Goal: Task Accomplishment & Management: Use online tool/utility

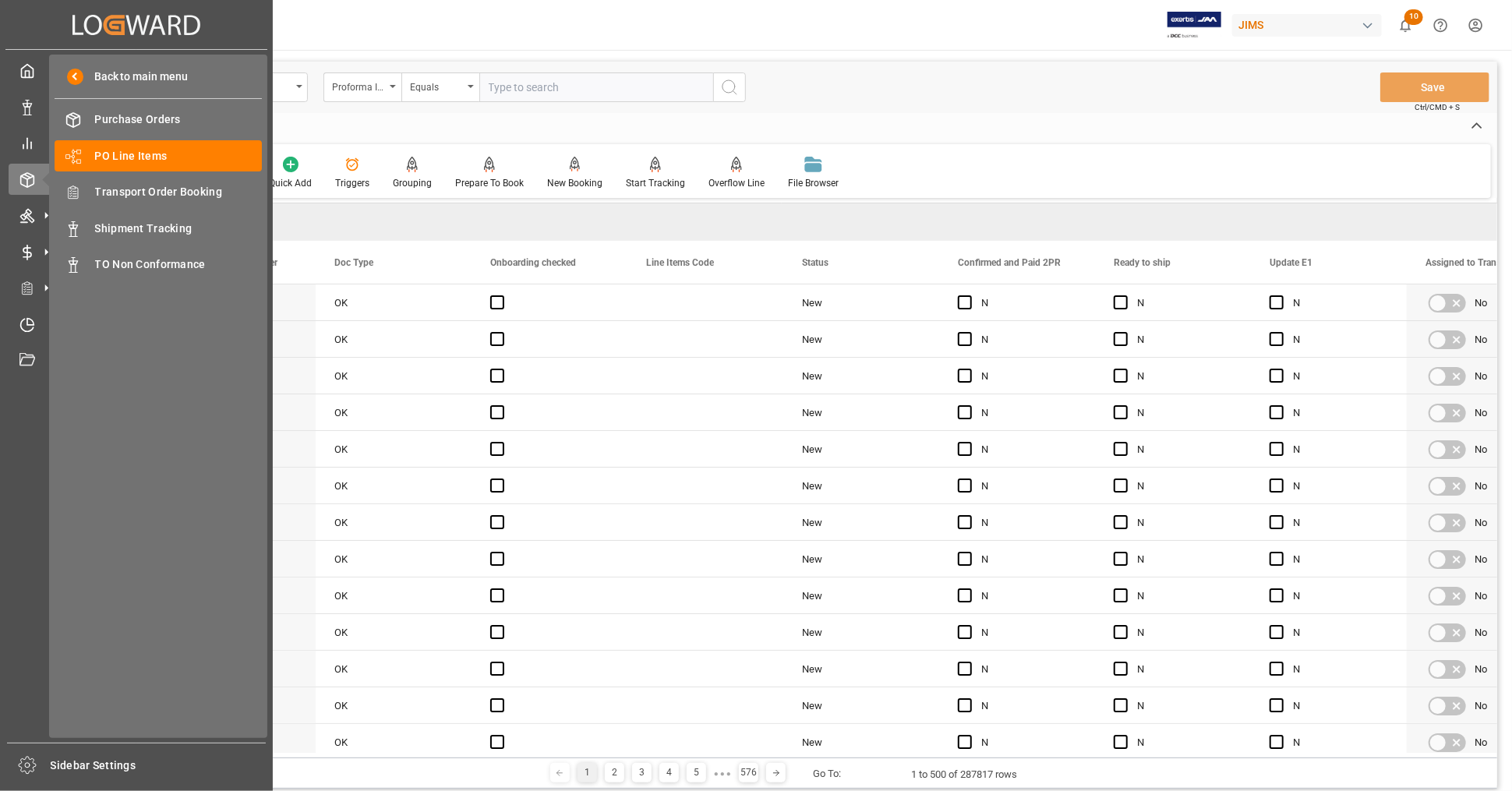
drag, startPoint x: 219, startPoint y: 190, endPoint x: 731, endPoint y: 788, distance: 787.2
click at [219, 190] on span "Transport Order Booking" at bounding box center [179, 192] width 168 height 17
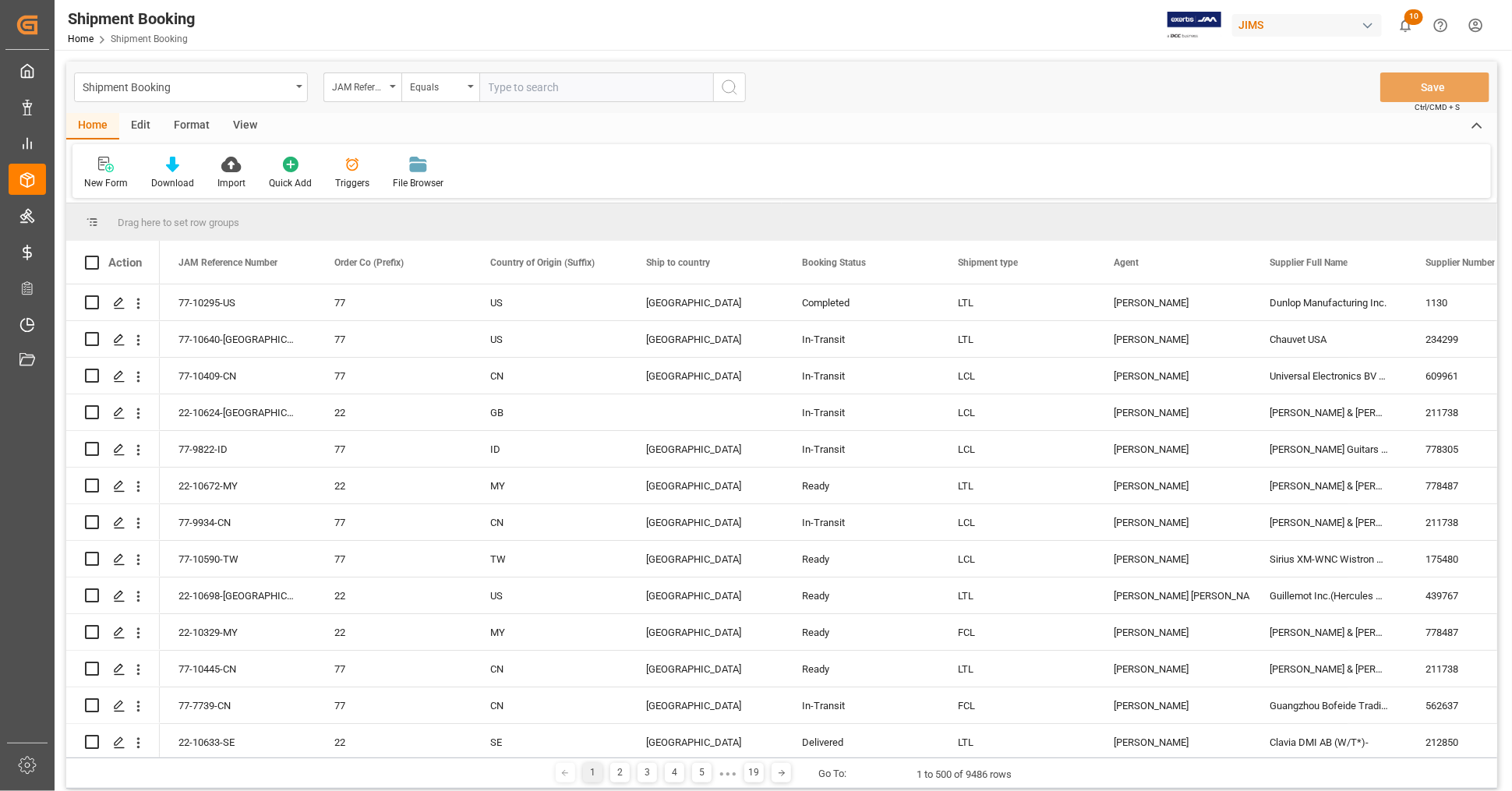
click at [536, 90] on input "text" at bounding box center [596, 86] width 234 height 29
paste input "77-10309-[GEOGRAPHIC_DATA]"
type input "77-10309-[GEOGRAPHIC_DATA]"
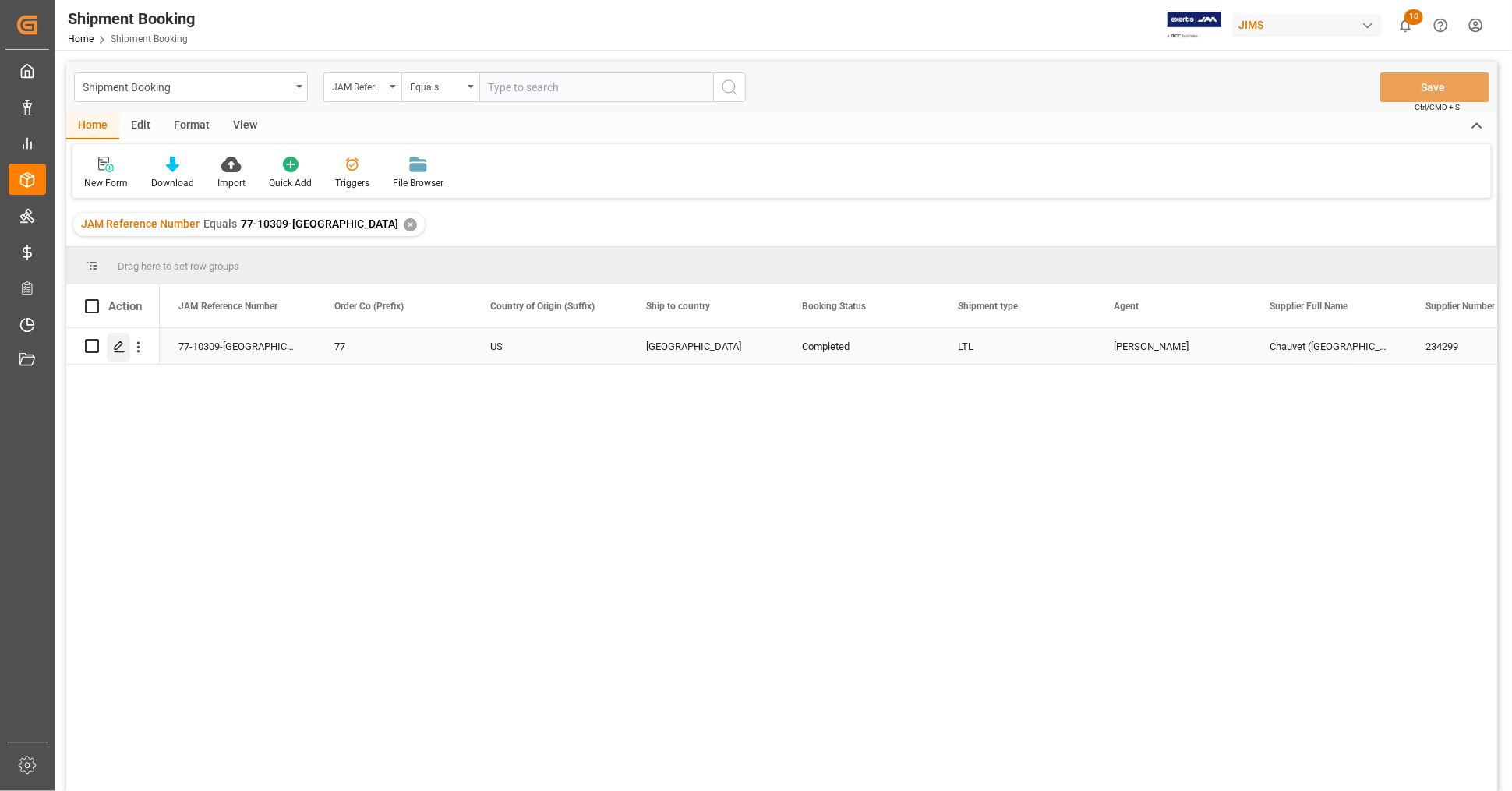
click at [119, 342] on icon "Press SPACE to select this row." at bounding box center [119, 346] width 13 height 13
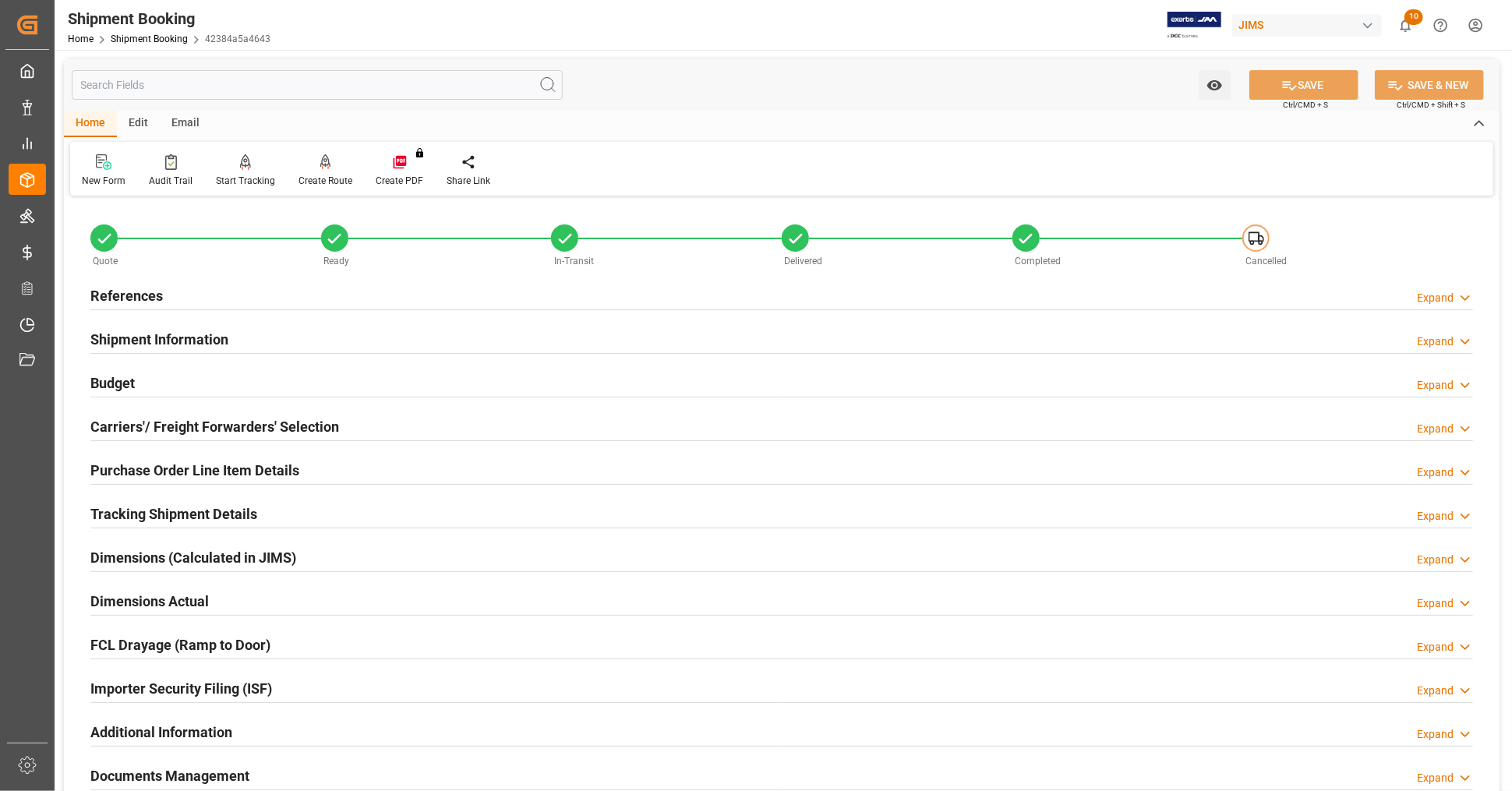
click at [171, 382] on div "Budget Expand" at bounding box center [781, 381] width 1382 height 29
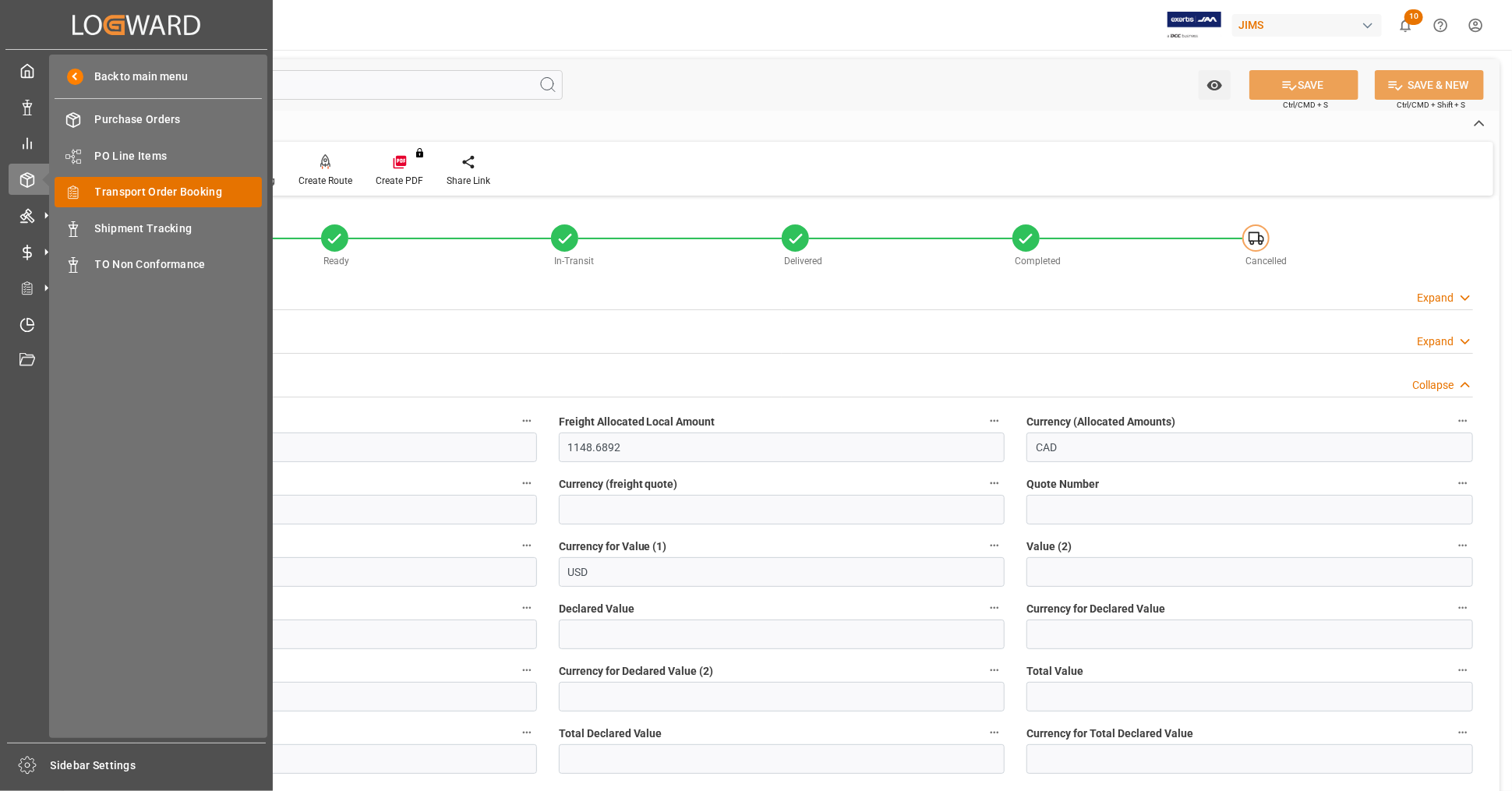
click at [192, 193] on span "Transport Order Booking" at bounding box center [179, 192] width 168 height 17
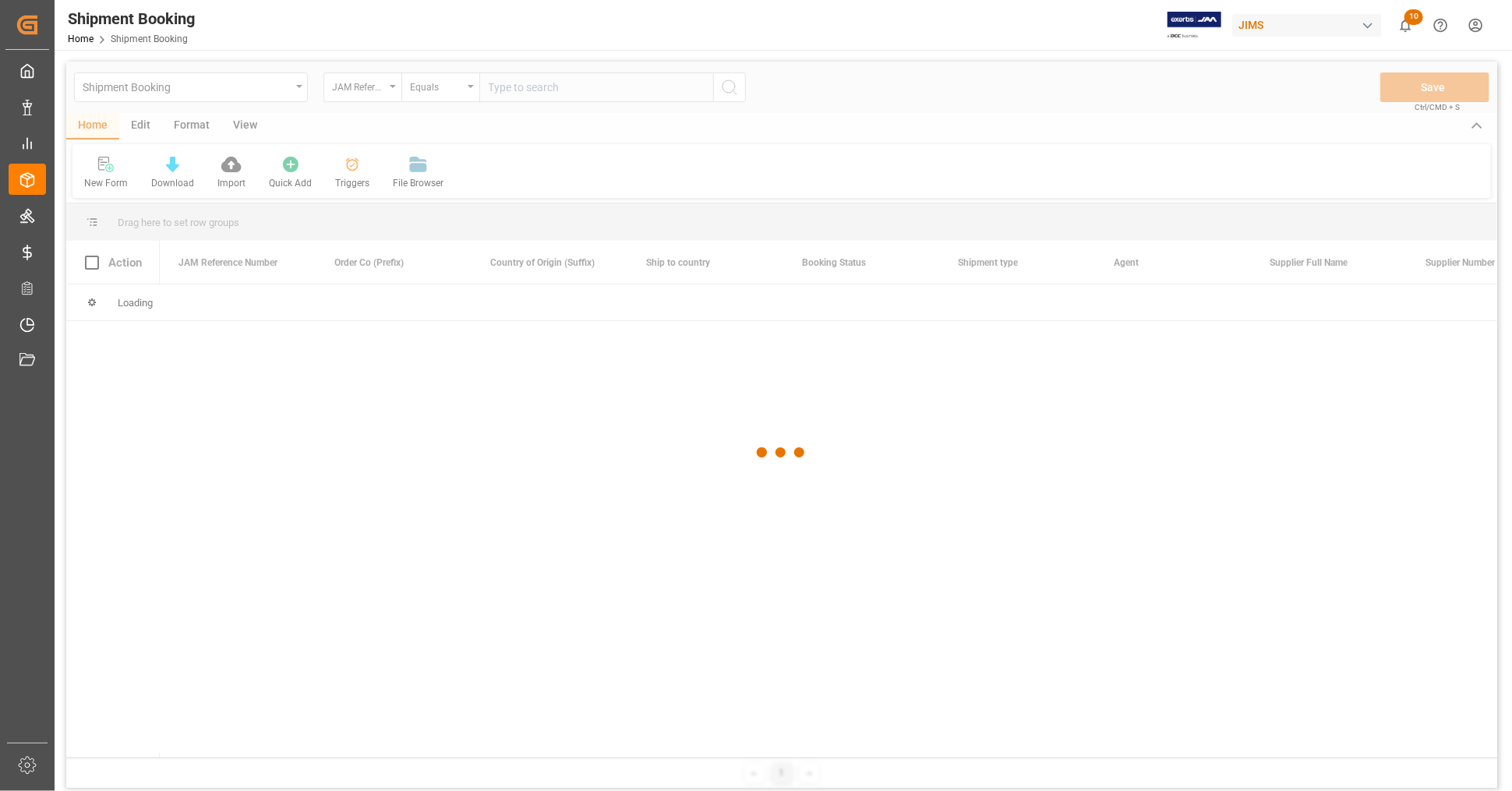
type input "$1,463.50"
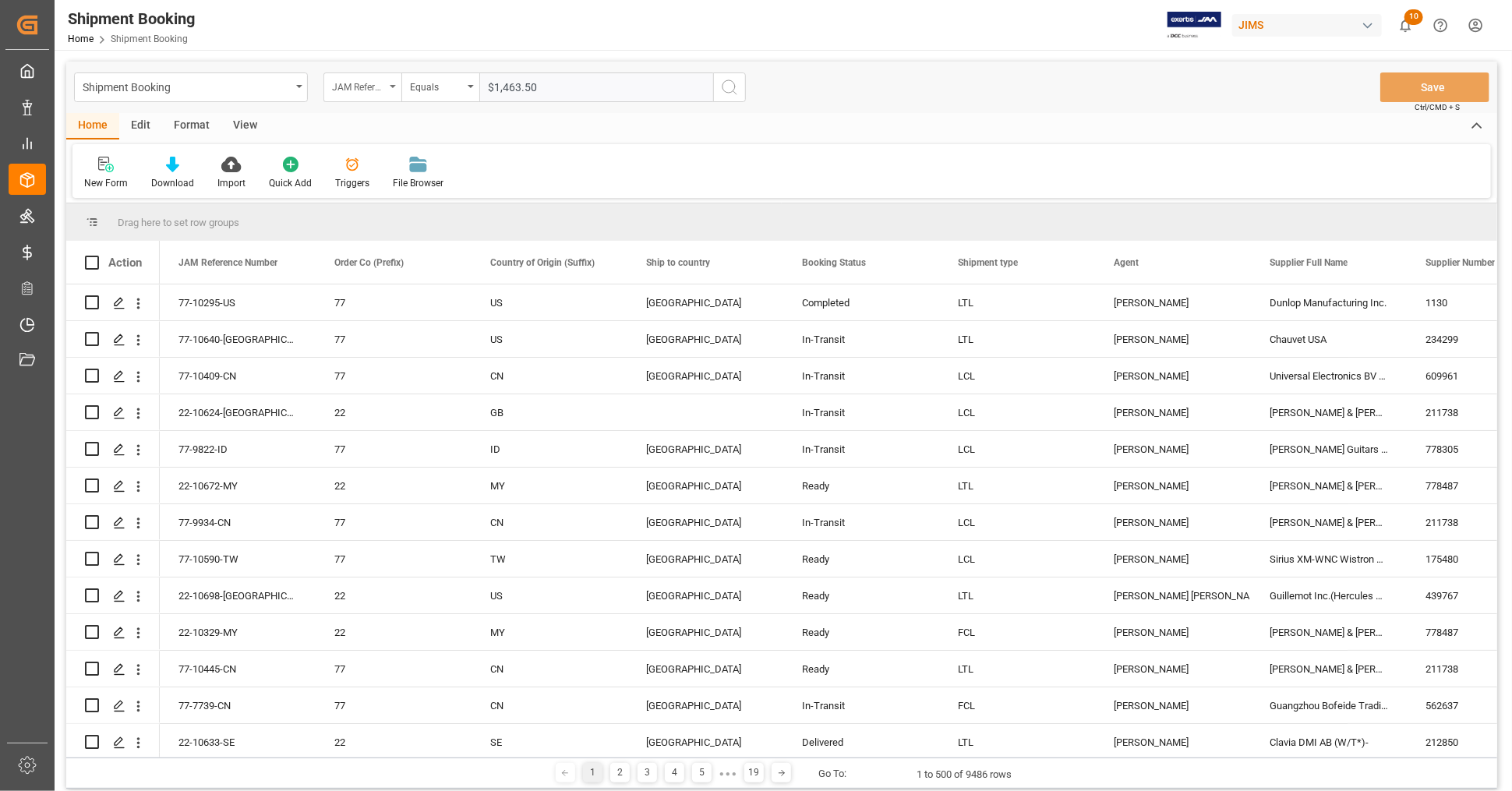
drag, startPoint x: 573, startPoint y: 81, endPoint x: 381, endPoint y: 80, distance: 192.0
click at [382, 80] on div "JAM Reference Number Equals $1,463.50" at bounding box center [535, 86] width 422 height 29
paste input "77-10204-US"
type input "77-10204-US"
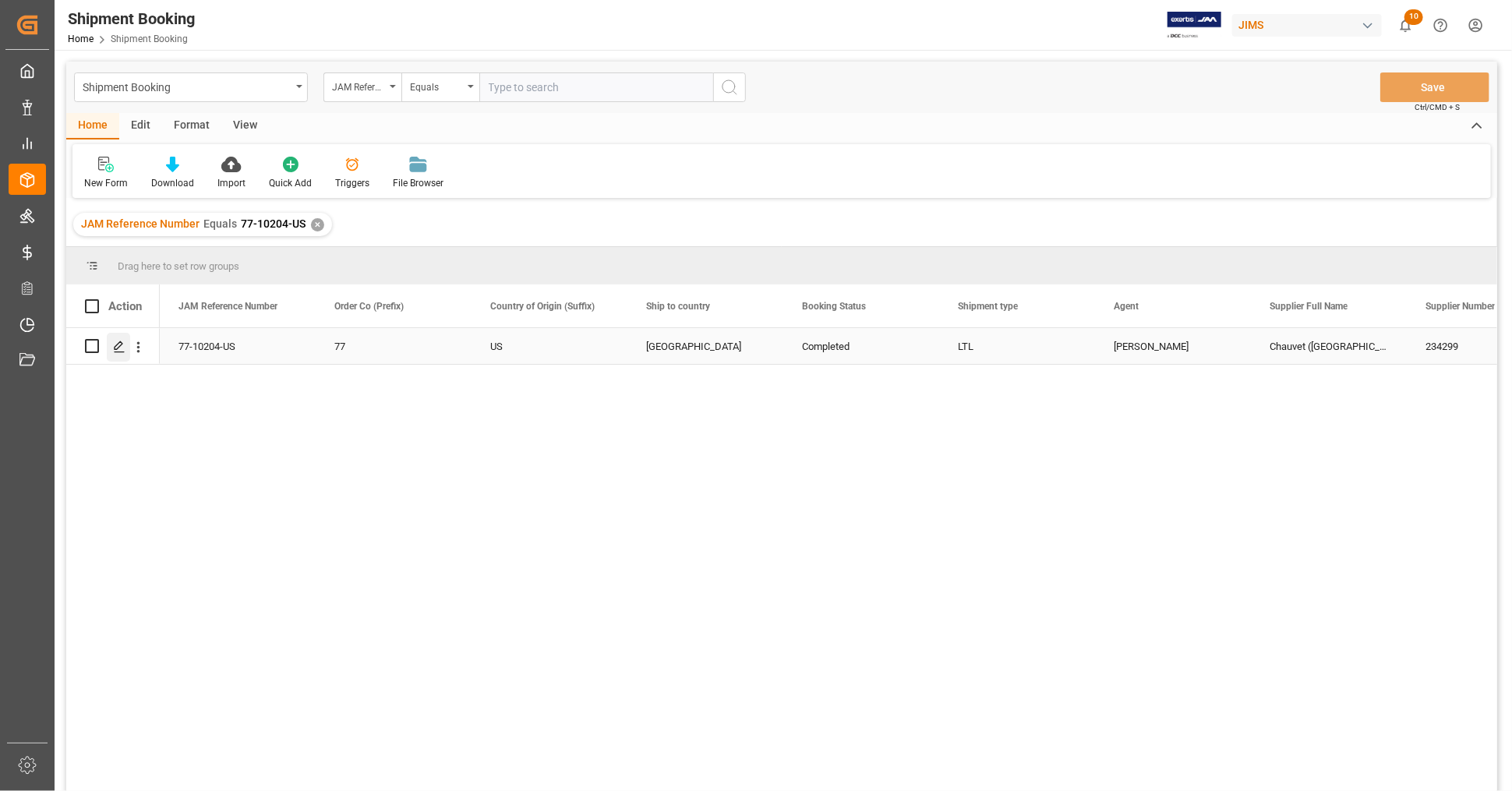
click at [116, 349] on icon "Press SPACE to select this row." at bounding box center [119, 346] width 13 height 13
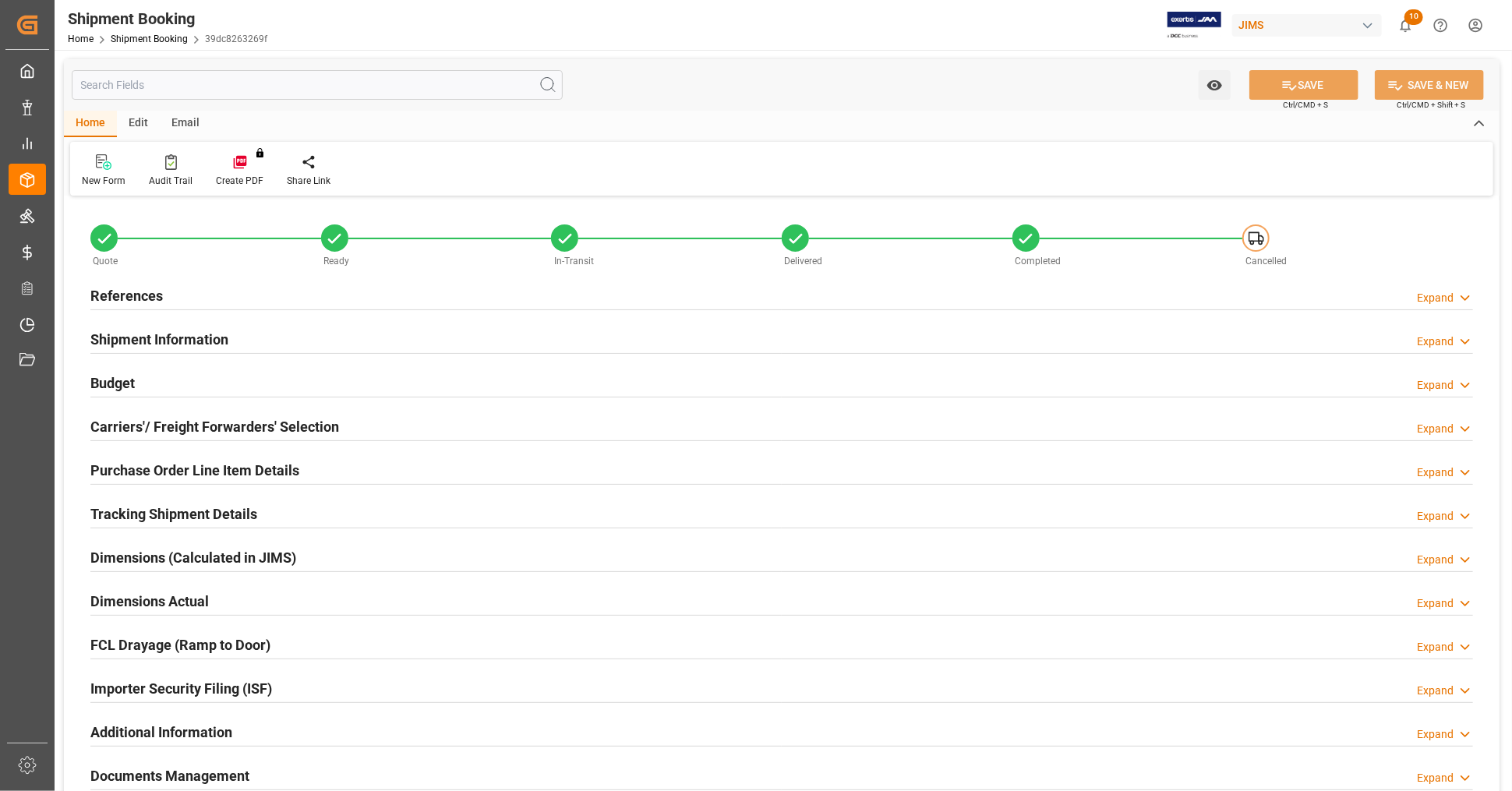
type input "828.8104"
type input "568.9632"
type input "13813"
click at [145, 379] on div "Budget Expand" at bounding box center [781, 381] width 1382 height 29
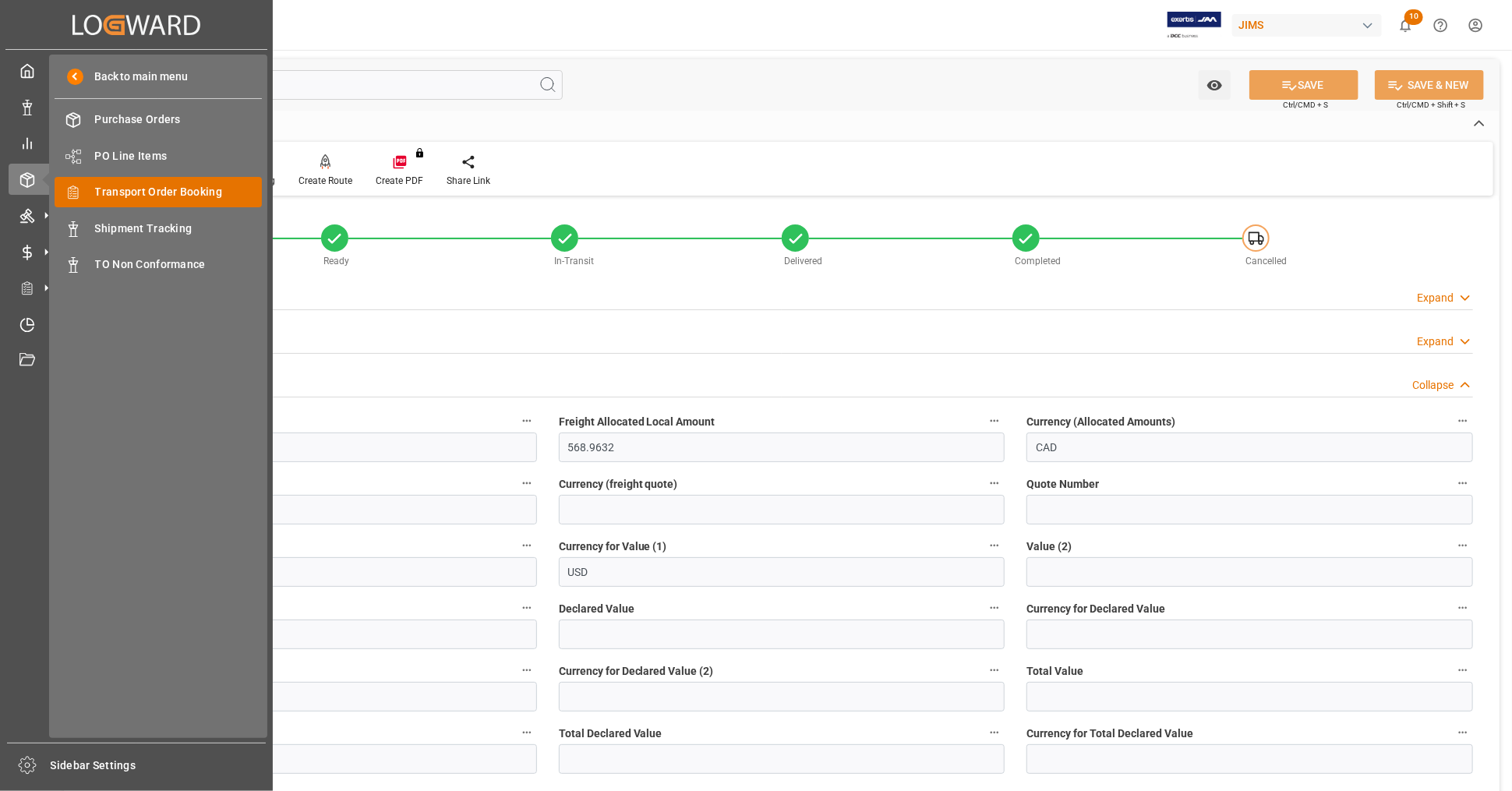
click at [179, 196] on span "Transport Order Booking" at bounding box center [179, 192] width 168 height 17
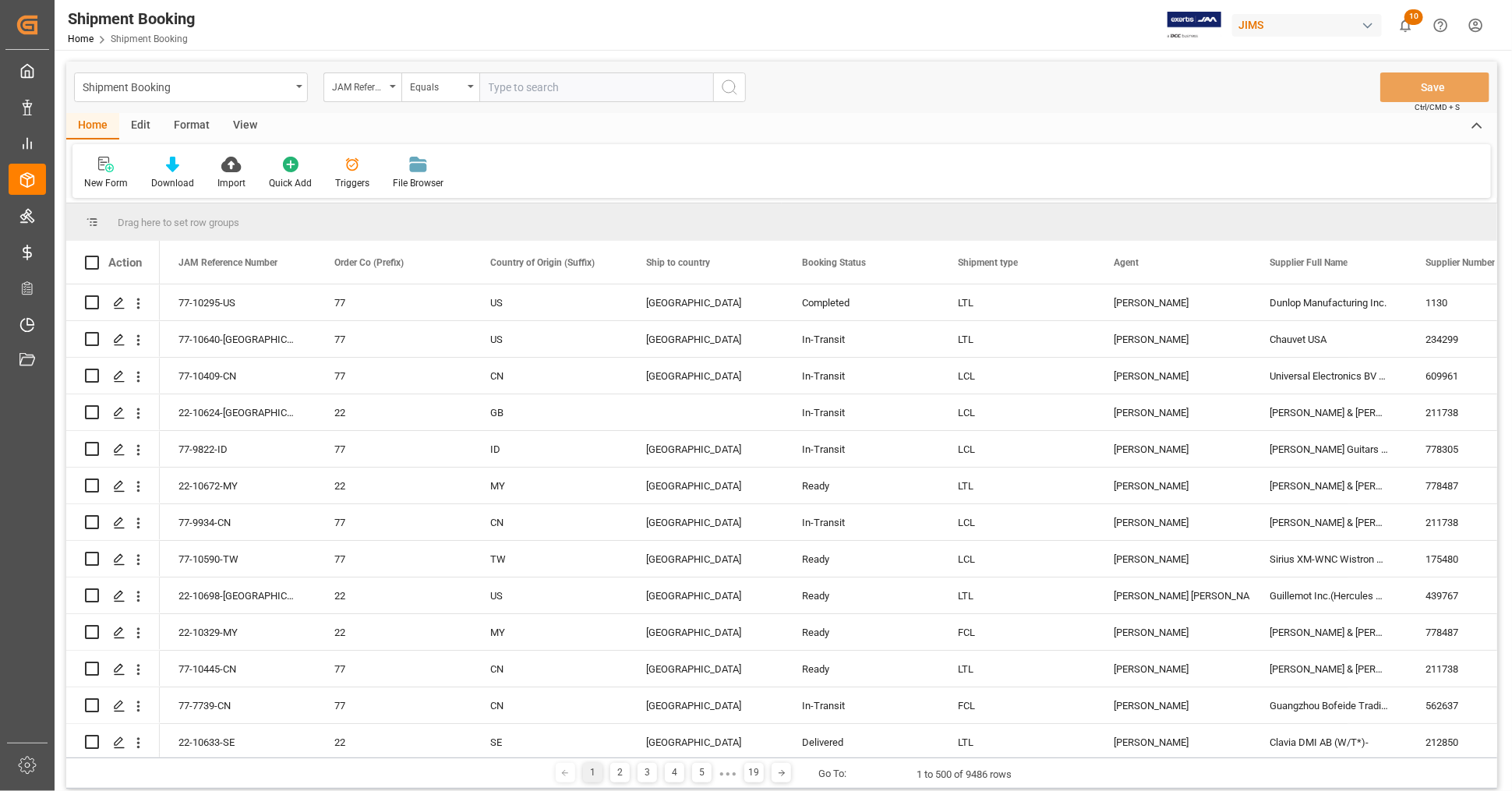
click at [534, 90] on input "text" at bounding box center [596, 86] width 234 height 29
paste input "77-10440-US"
type input "77-10440-US"
click at [734, 90] on icon "search button" at bounding box center [729, 87] width 18 height 18
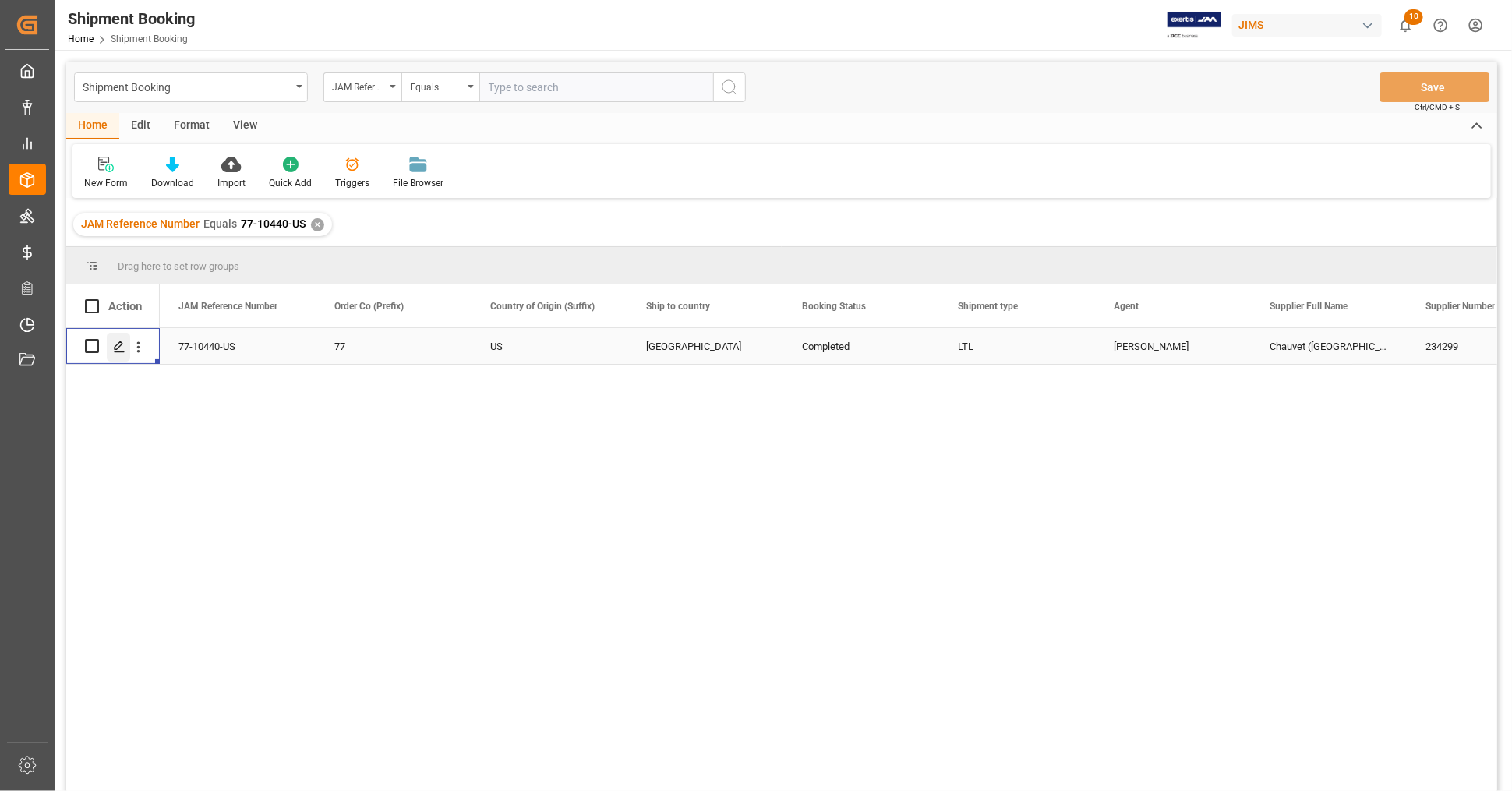
click at [122, 347] on icon "Press SPACE to select this row." at bounding box center [119, 346] width 13 height 13
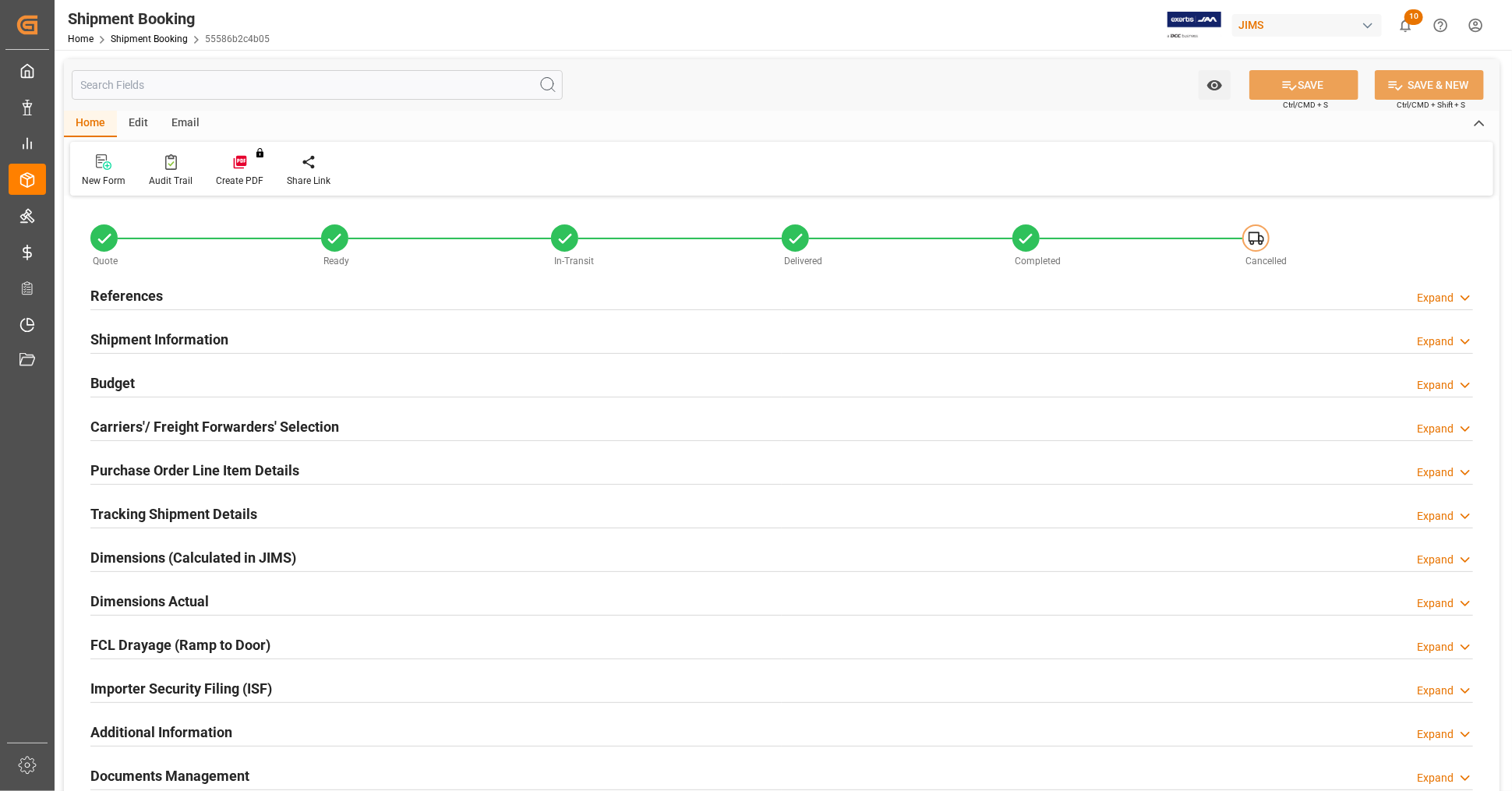
type input "737.1715"
type input "924.6644"
type input "21792.84"
type input "22765.78"
click at [124, 379] on h2 "Budget" at bounding box center [112, 382] width 44 height 21
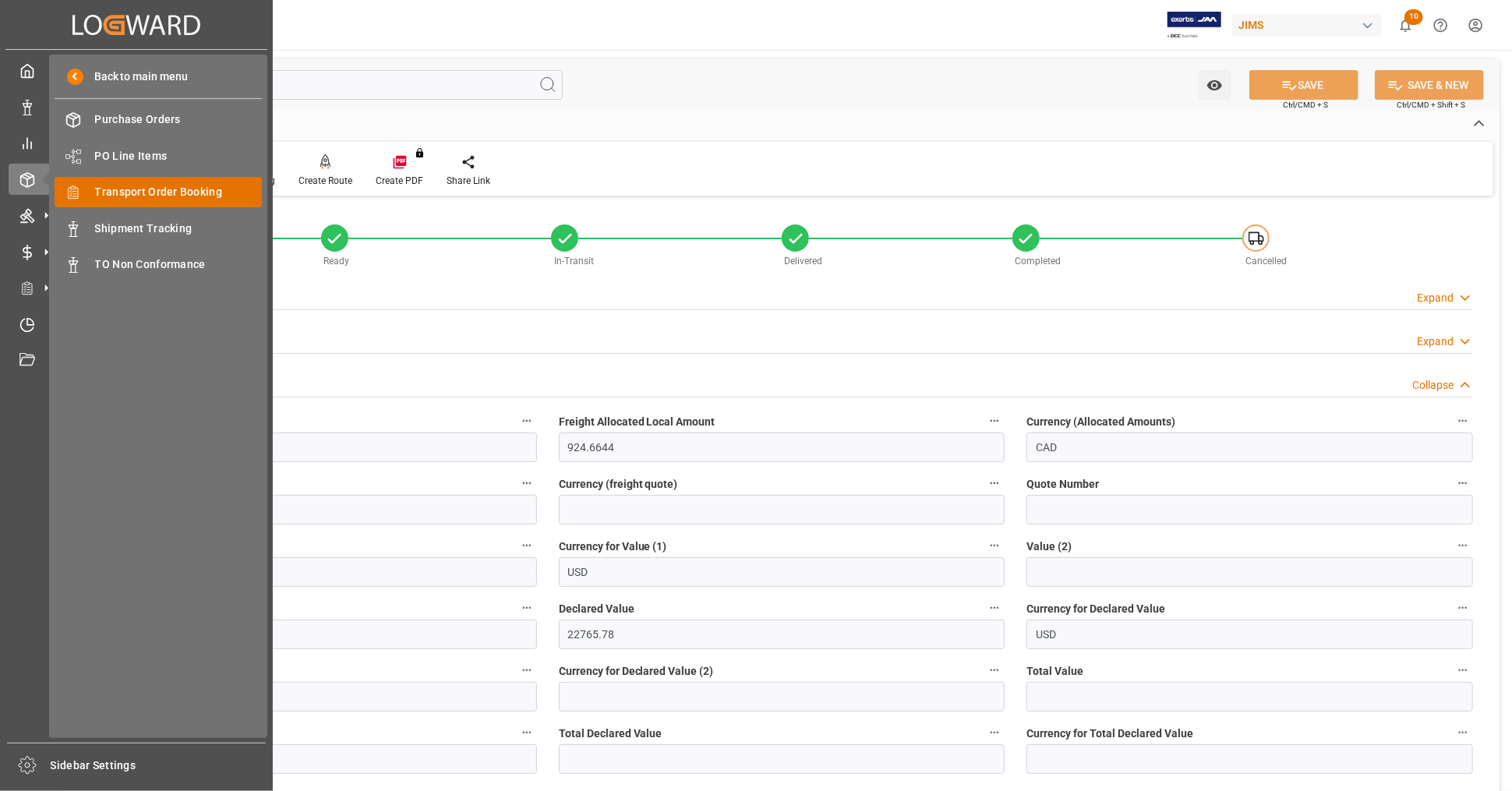
click at [157, 194] on span "Transport Order Booking" at bounding box center [179, 192] width 168 height 17
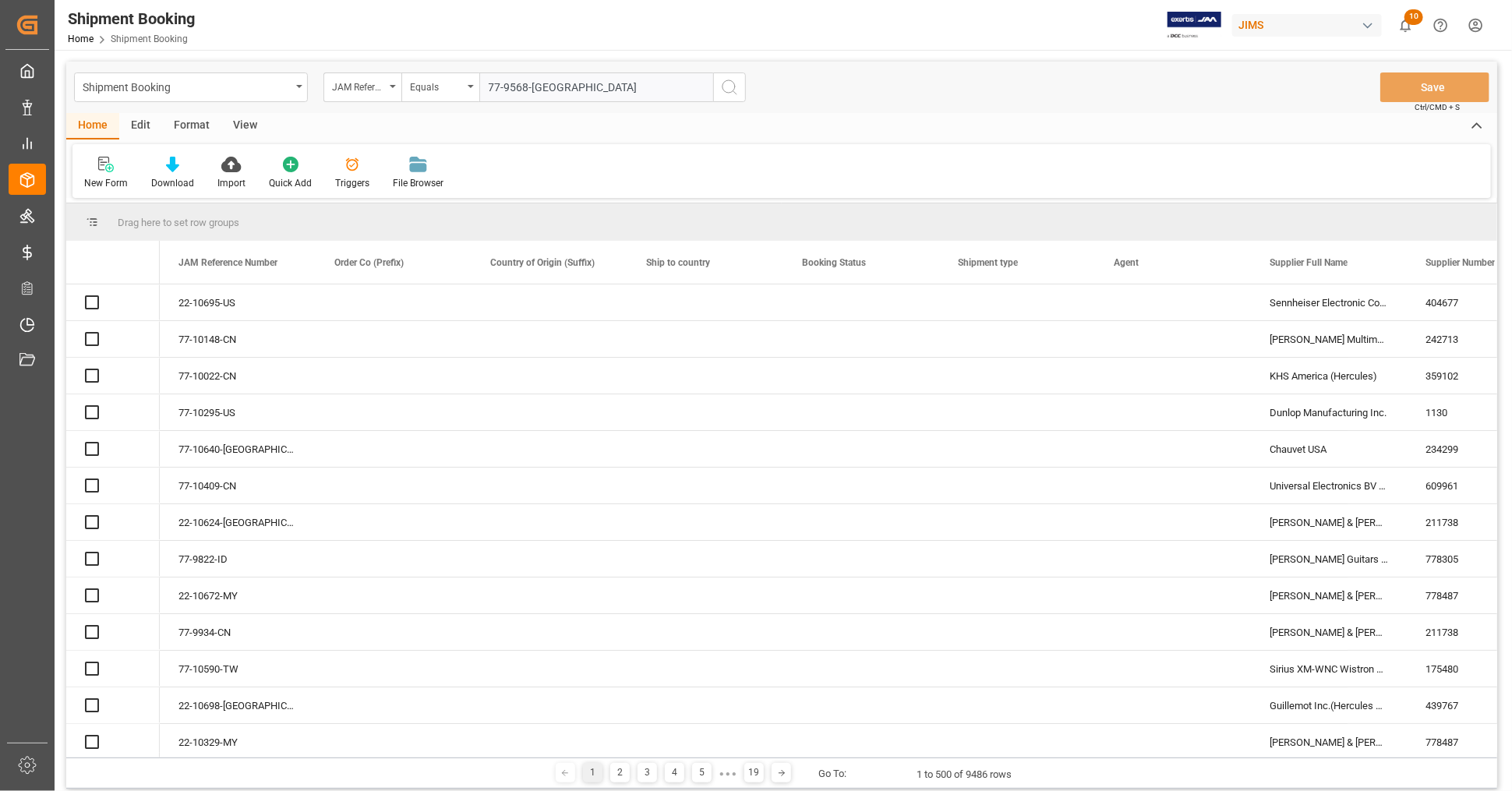
type input "77-9568-[GEOGRAPHIC_DATA]"
click at [726, 88] on icon "search button" at bounding box center [729, 87] width 18 height 18
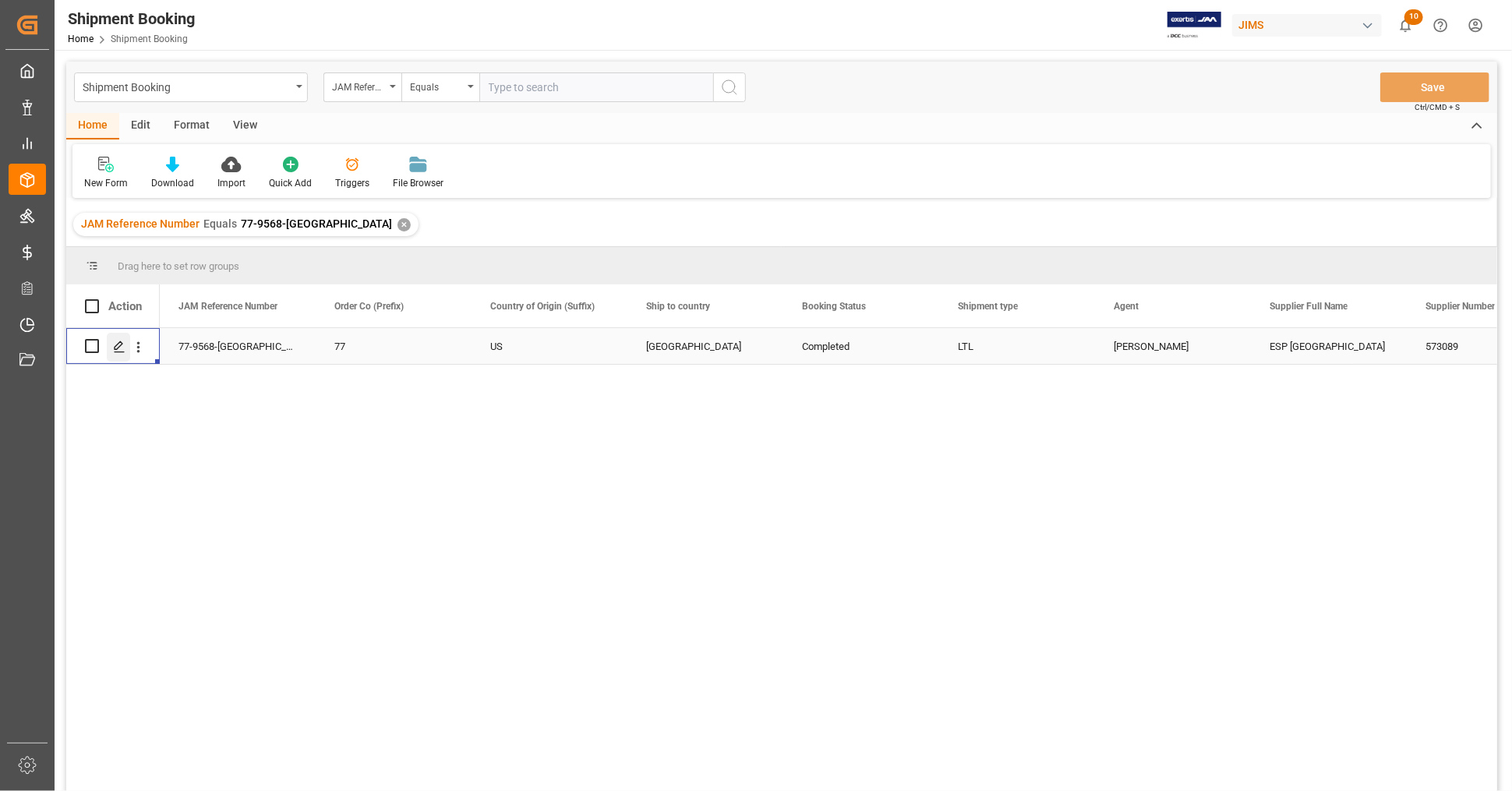
click at [122, 345] on icon "Press SPACE to select this row." at bounding box center [119, 346] width 13 height 13
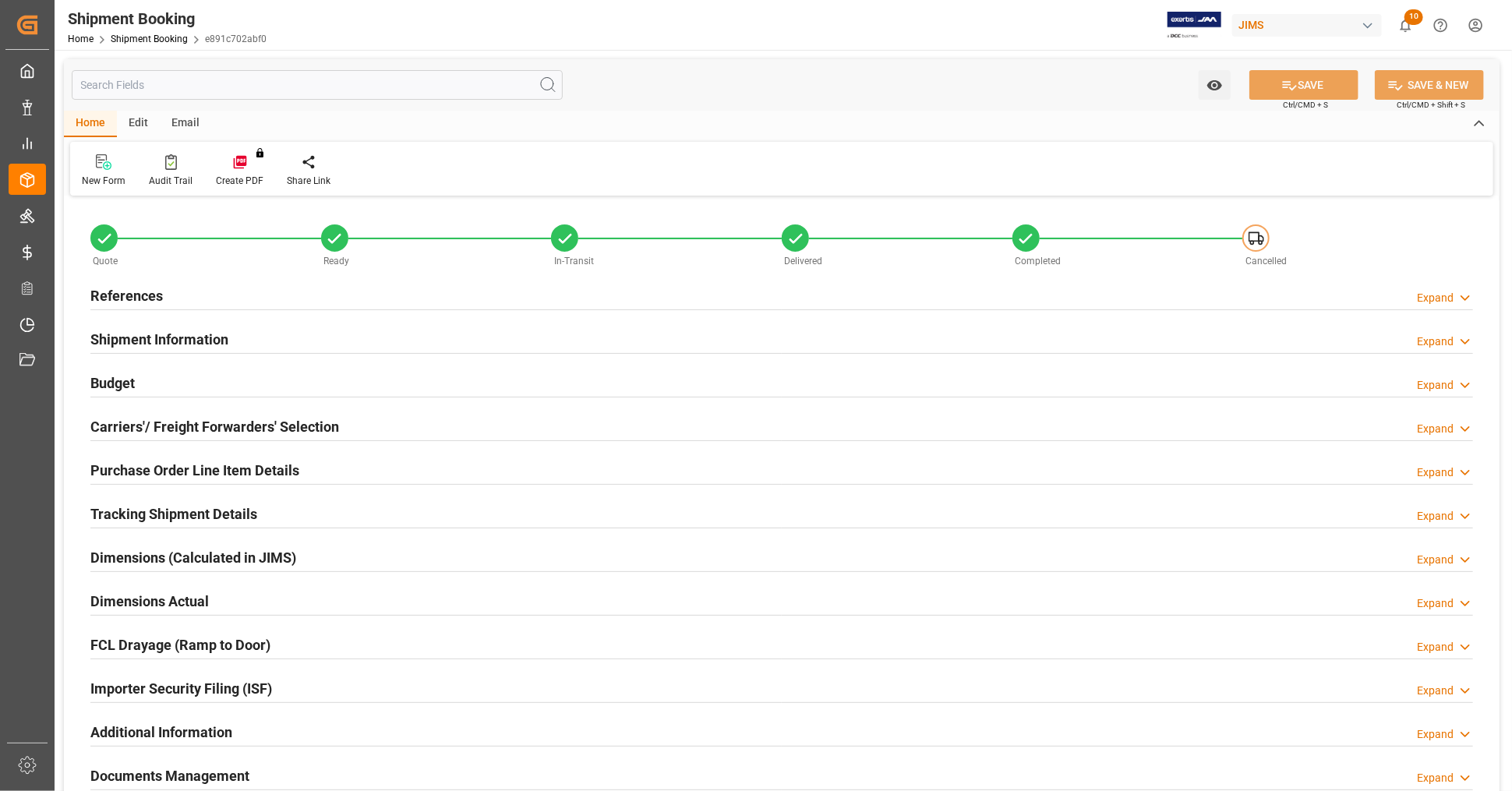
type input "1046.7057"
type input "722.1516"
type input "720"
type input "16607.71"
click at [157, 385] on div "Budget Expand" at bounding box center [781, 381] width 1382 height 29
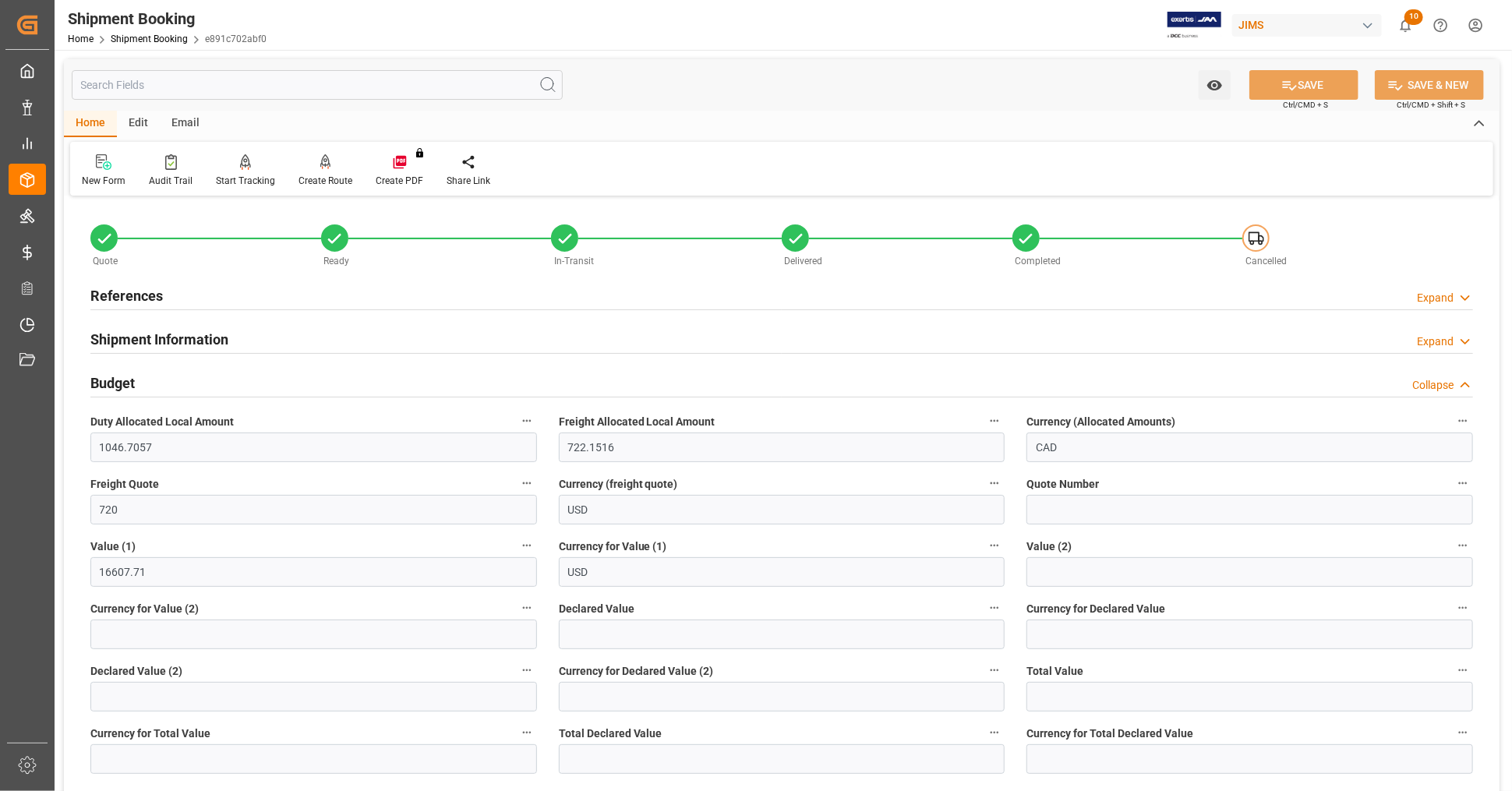
click at [158, 380] on div "Budget Collapse" at bounding box center [781, 381] width 1382 height 29
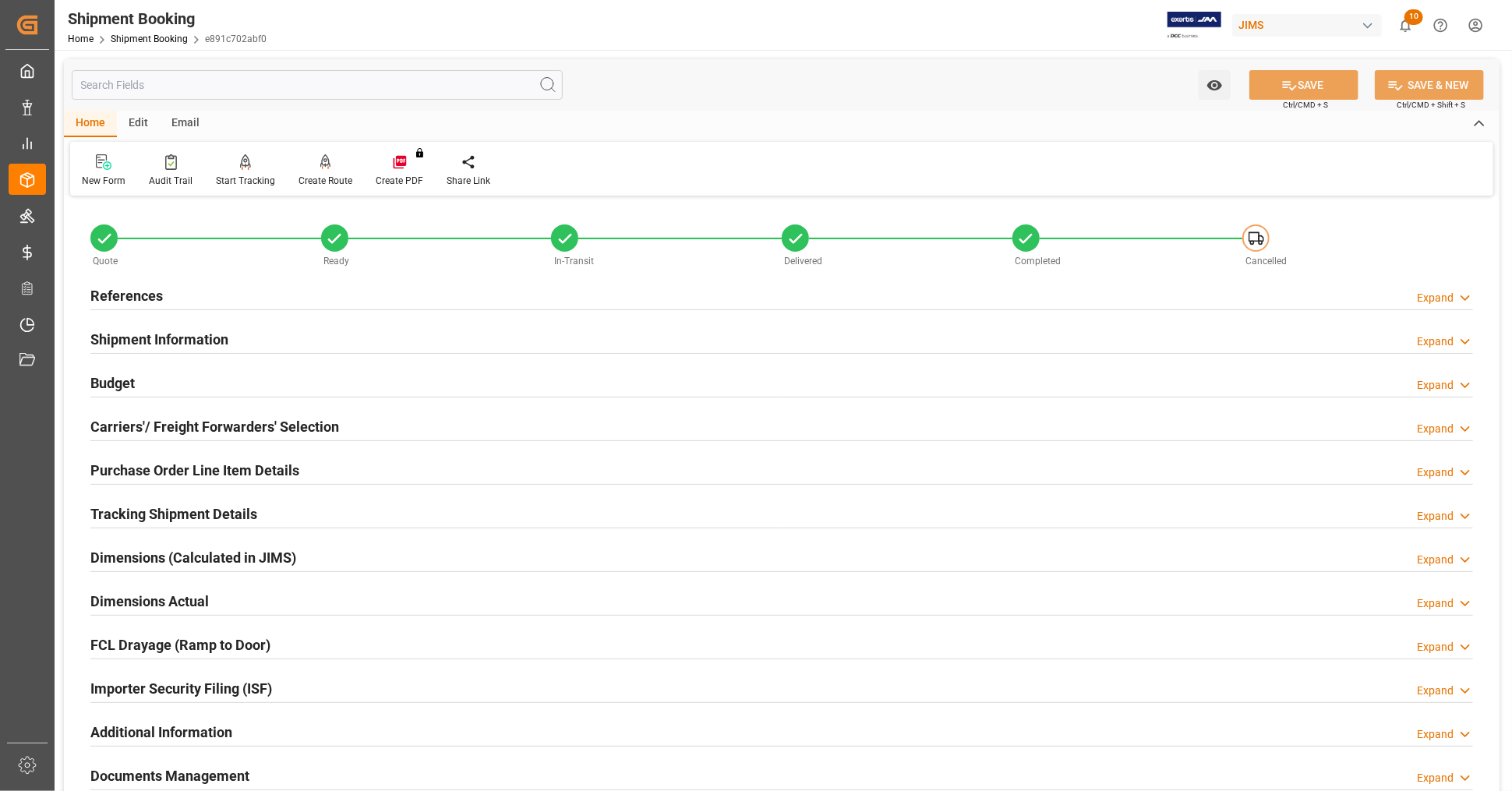
click at [168, 305] on div "References Expand" at bounding box center [781, 294] width 1382 height 29
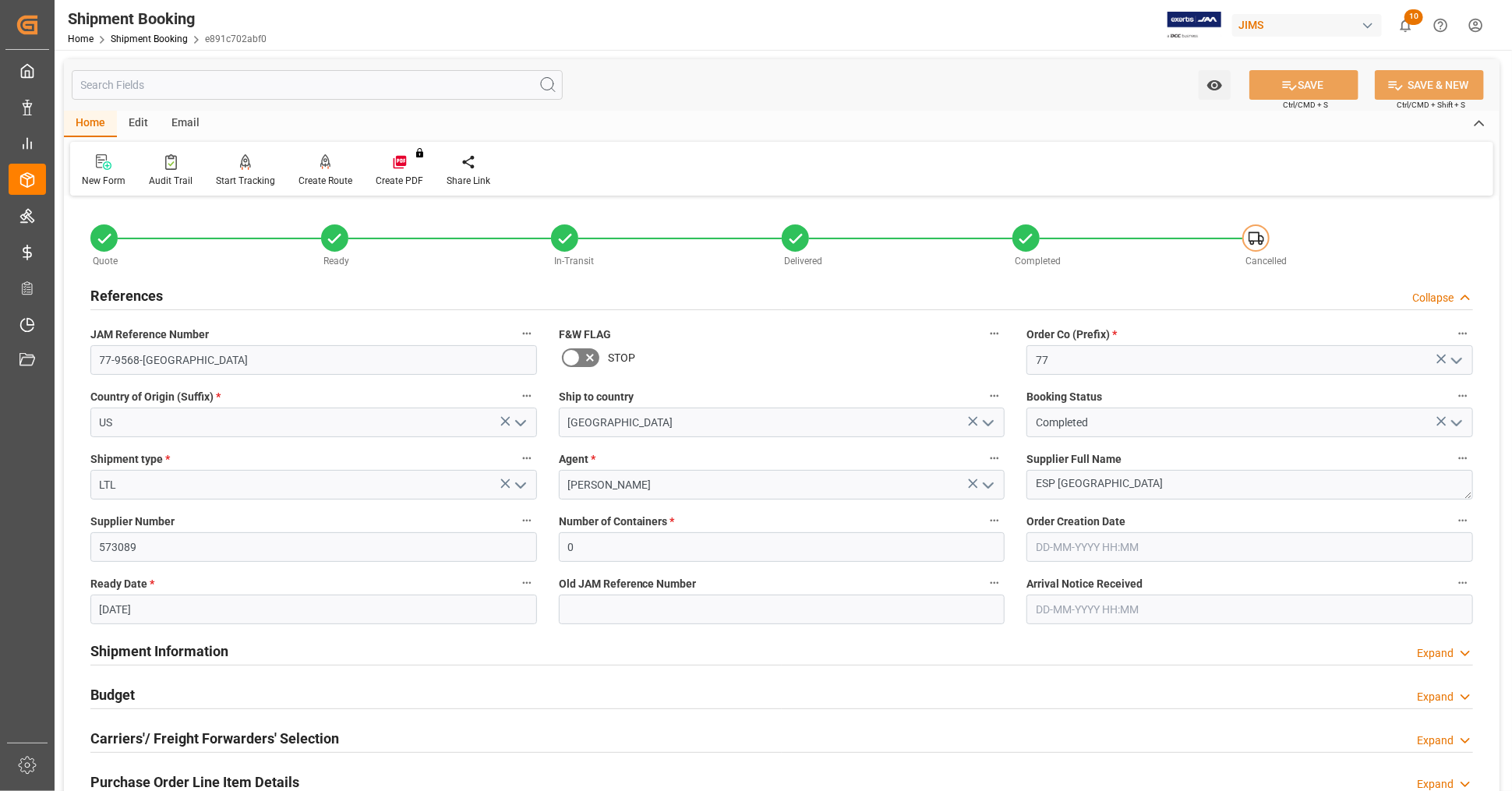
click at [168, 297] on div "References Collapse" at bounding box center [781, 294] width 1382 height 29
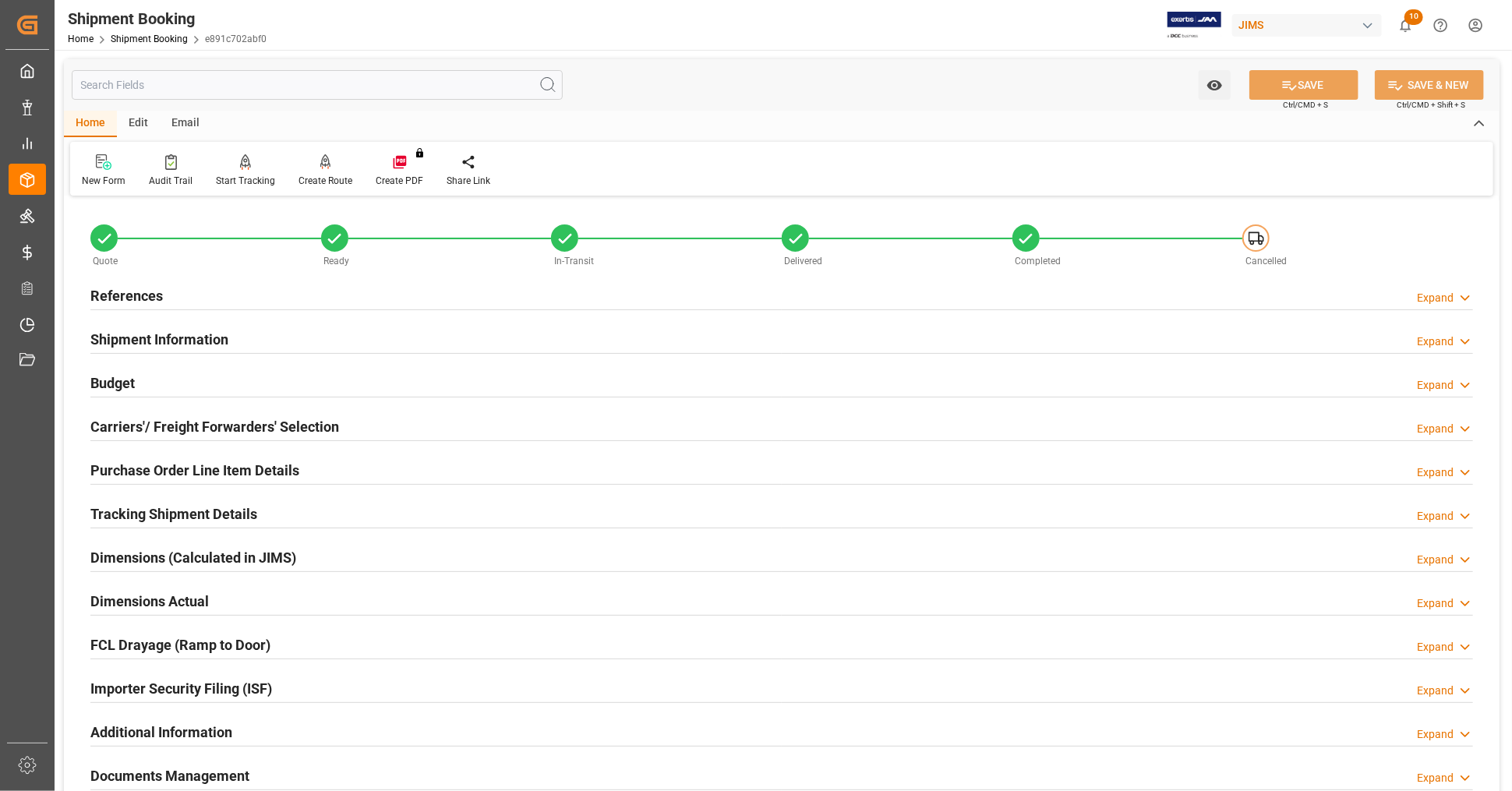
scroll to position [346, 0]
